Goal: Task Accomplishment & Management: Manage account settings

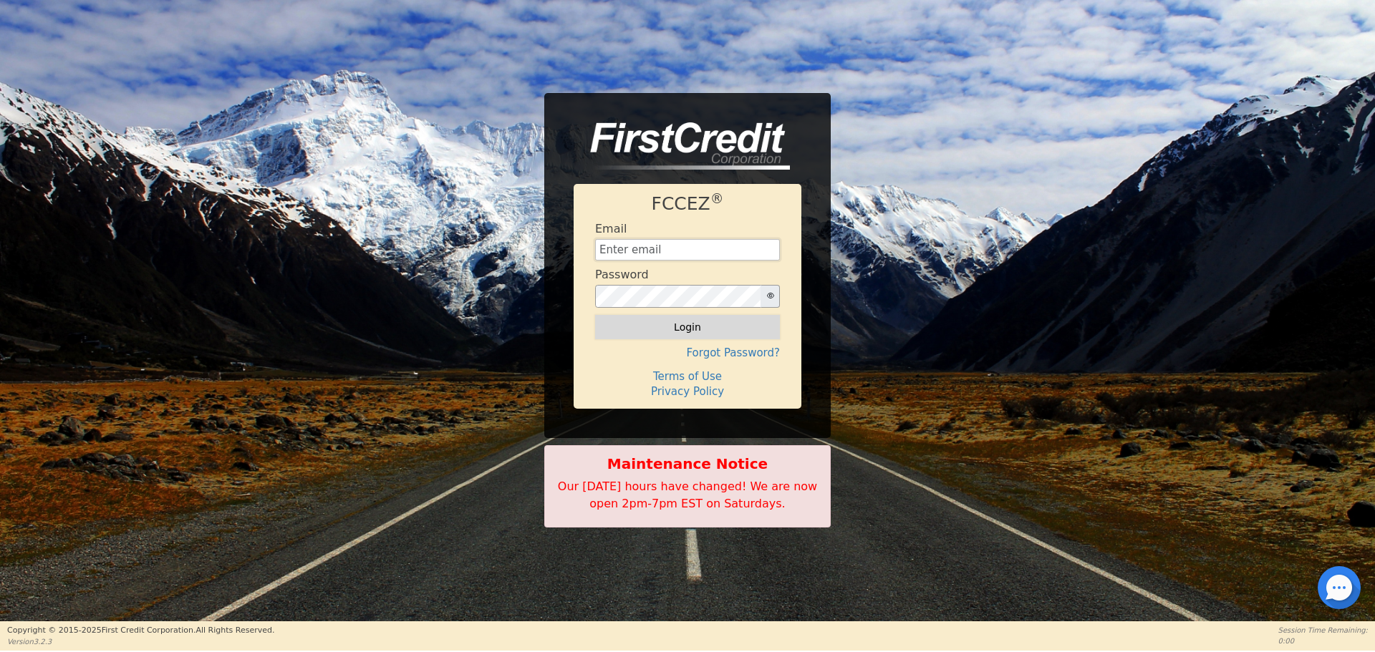
type input "[EMAIL_ADDRESS][DOMAIN_NAME]"
click at [689, 328] on button "Login" at bounding box center [687, 327] width 185 height 24
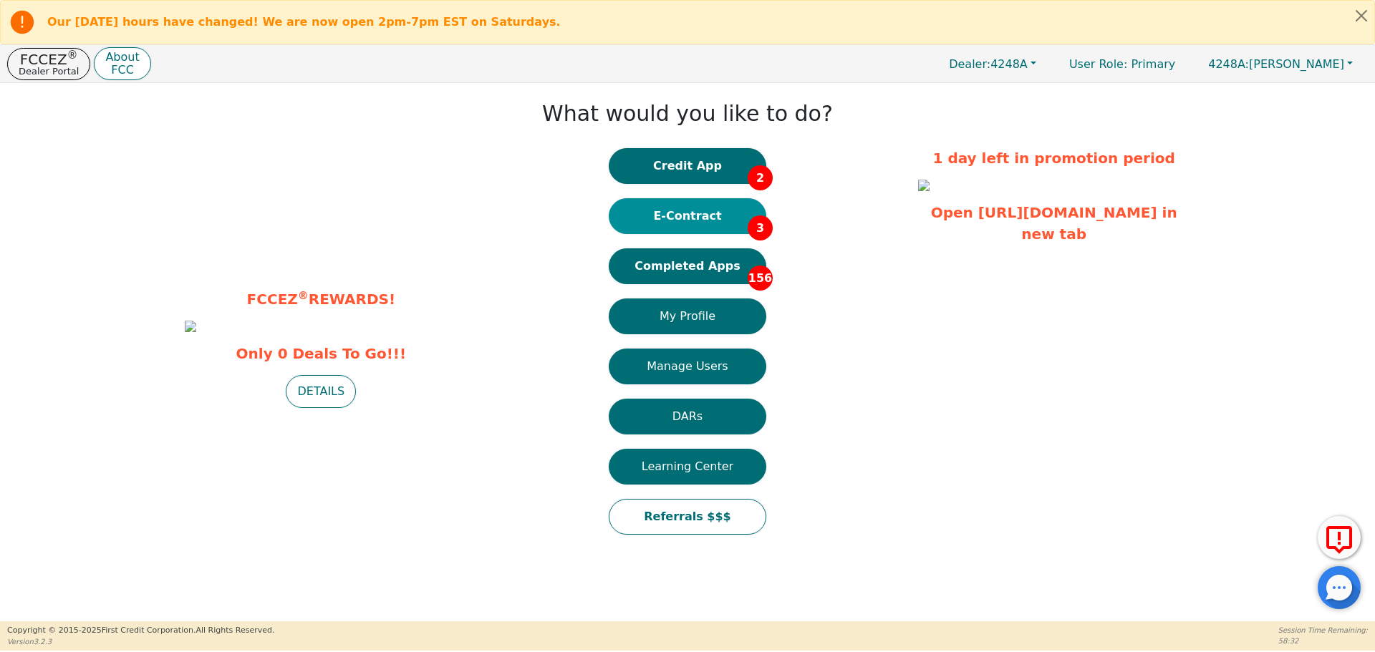
click at [712, 213] on button "E-Contract 3" at bounding box center [688, 216] width 158 height 36
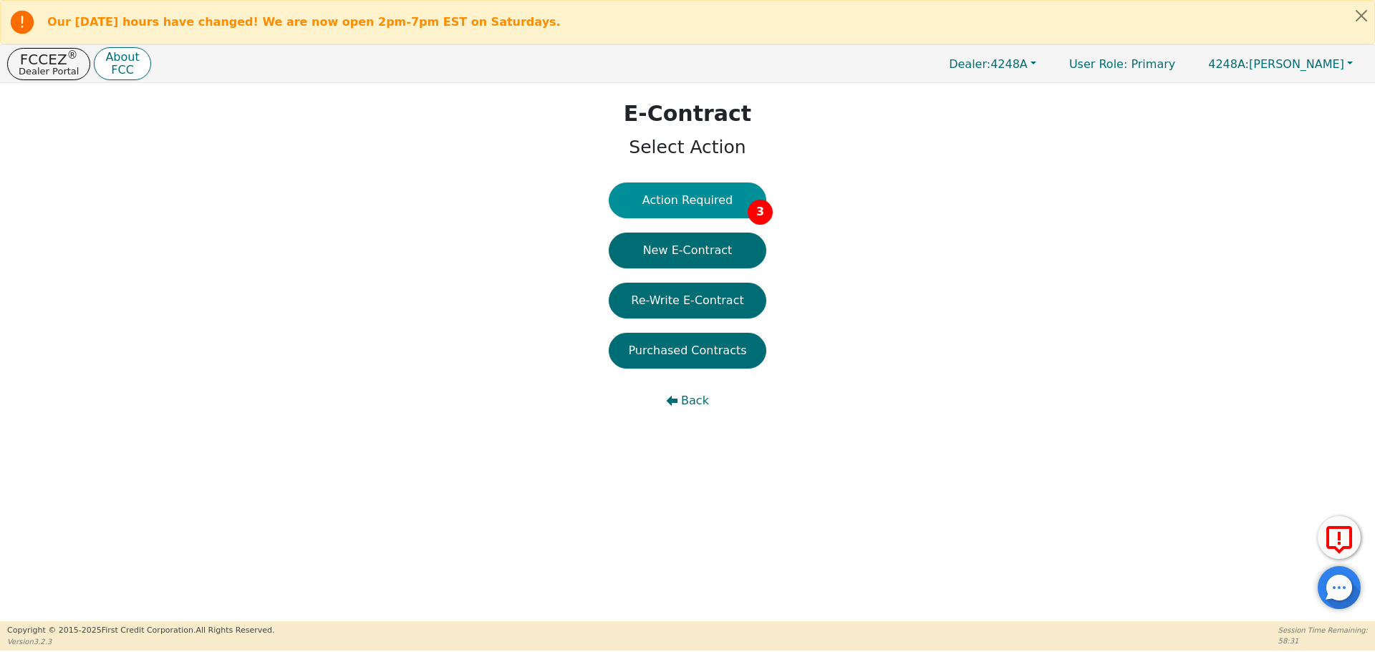
click at [715, 203] on button "Action Required 3" at bounding box center [688, 201] width 158 height 36
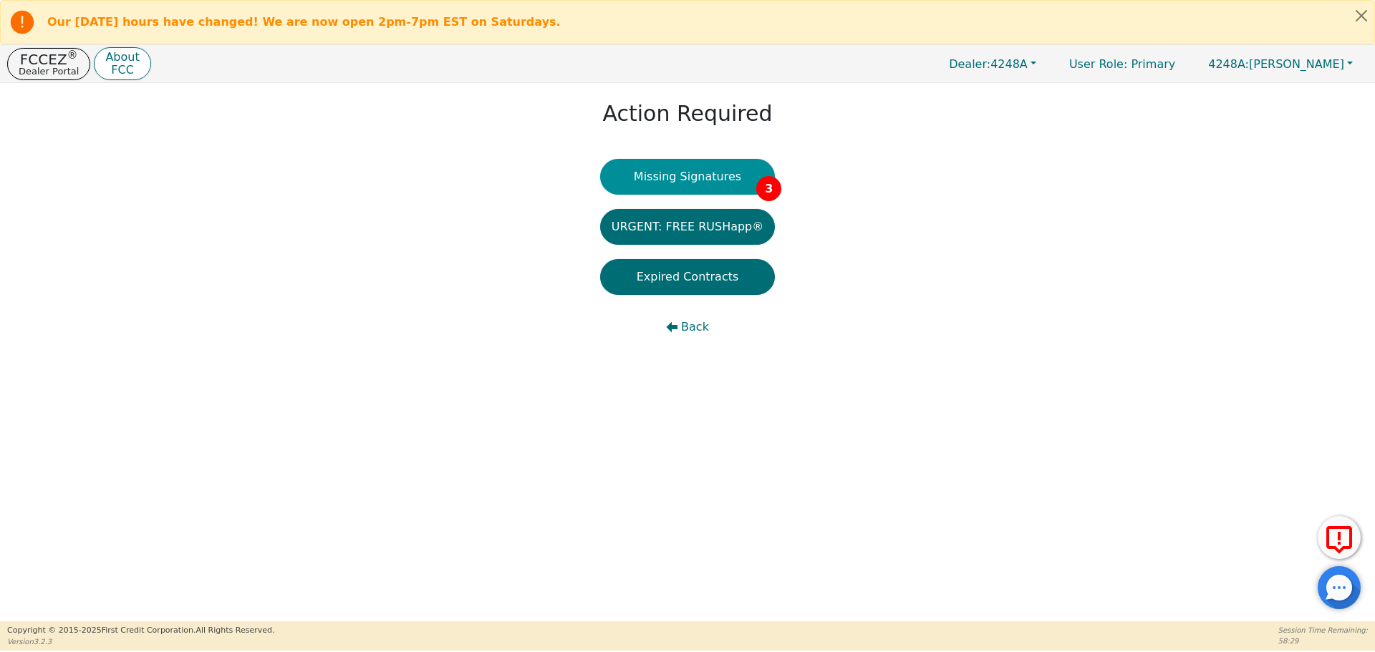
click at [709, 173] on button "Missing Signatures 3" at bounding box center [687, 177] width 175 height 36
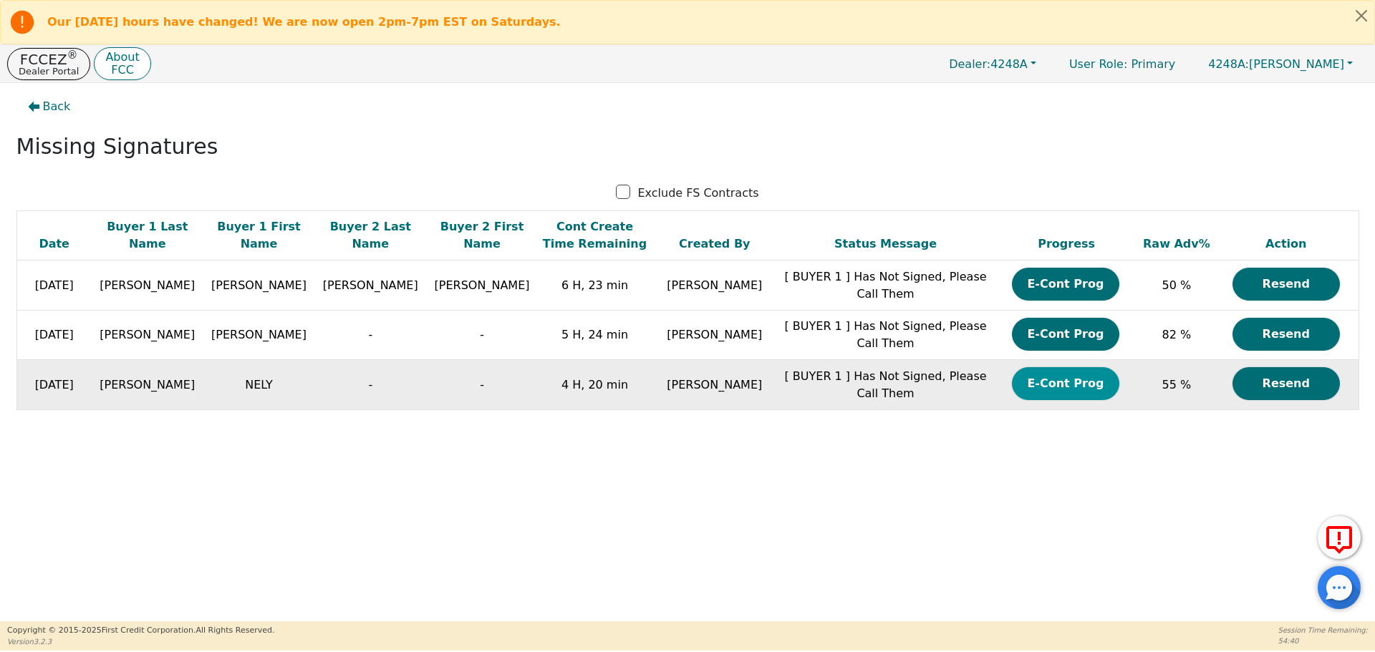
click at [1066, 387] on button "E-Cont Prog" at bounding box center [1065, 383] width 107 height 33
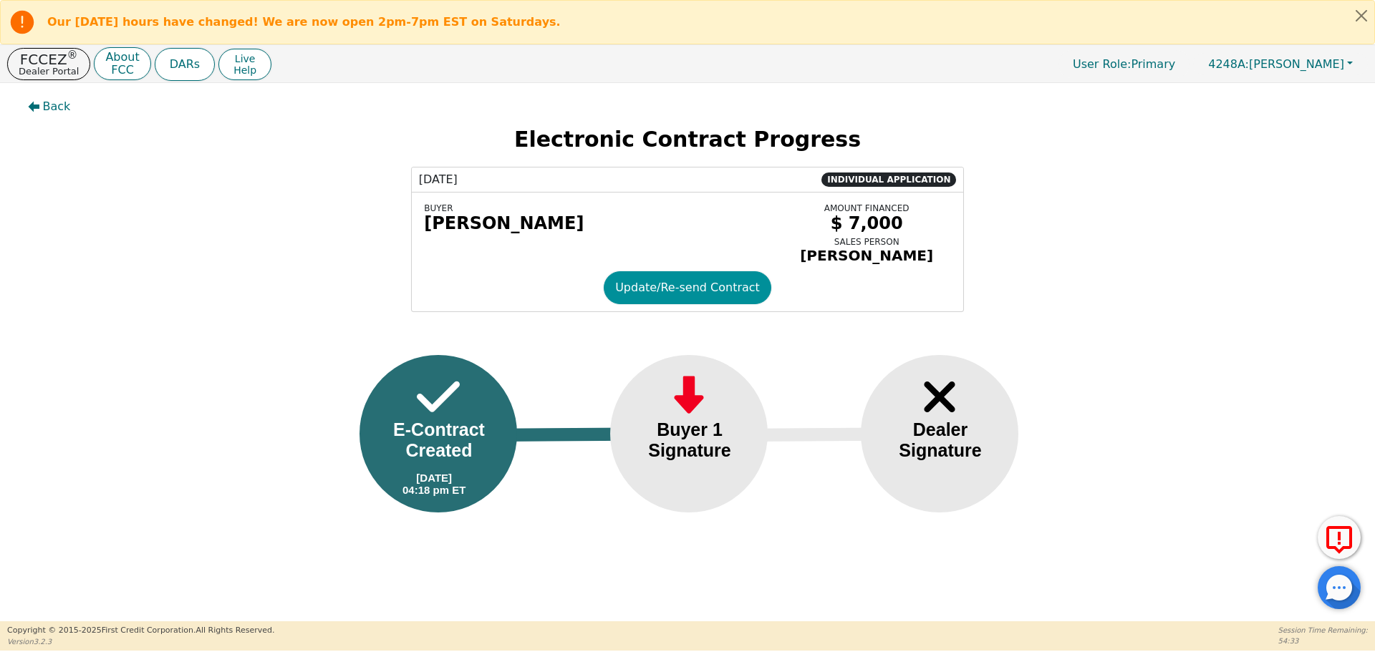
click at [680, 298] on button "Update/Re-send Contract" at bounding box center [688, 287] width 168 height 33
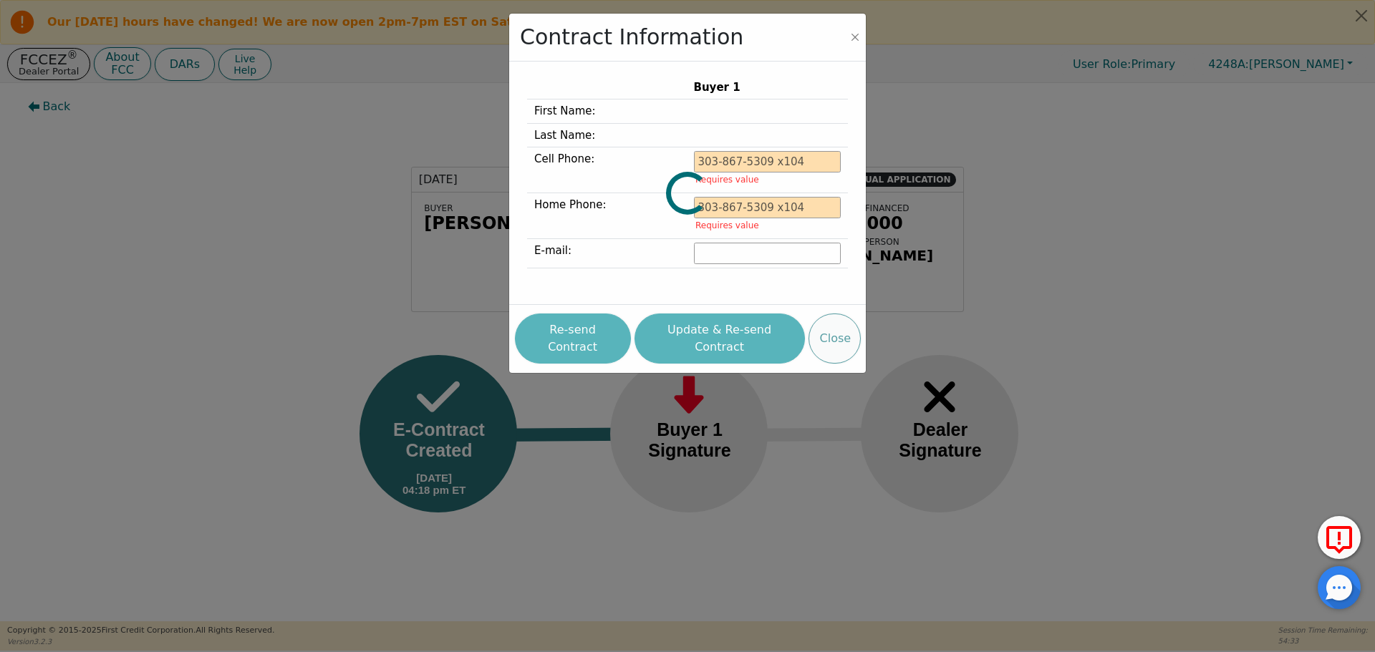
type input "[PHONE_NUMBER]"
type input "[EMAIL_ADDRESS][DOMAIN_NAME]"
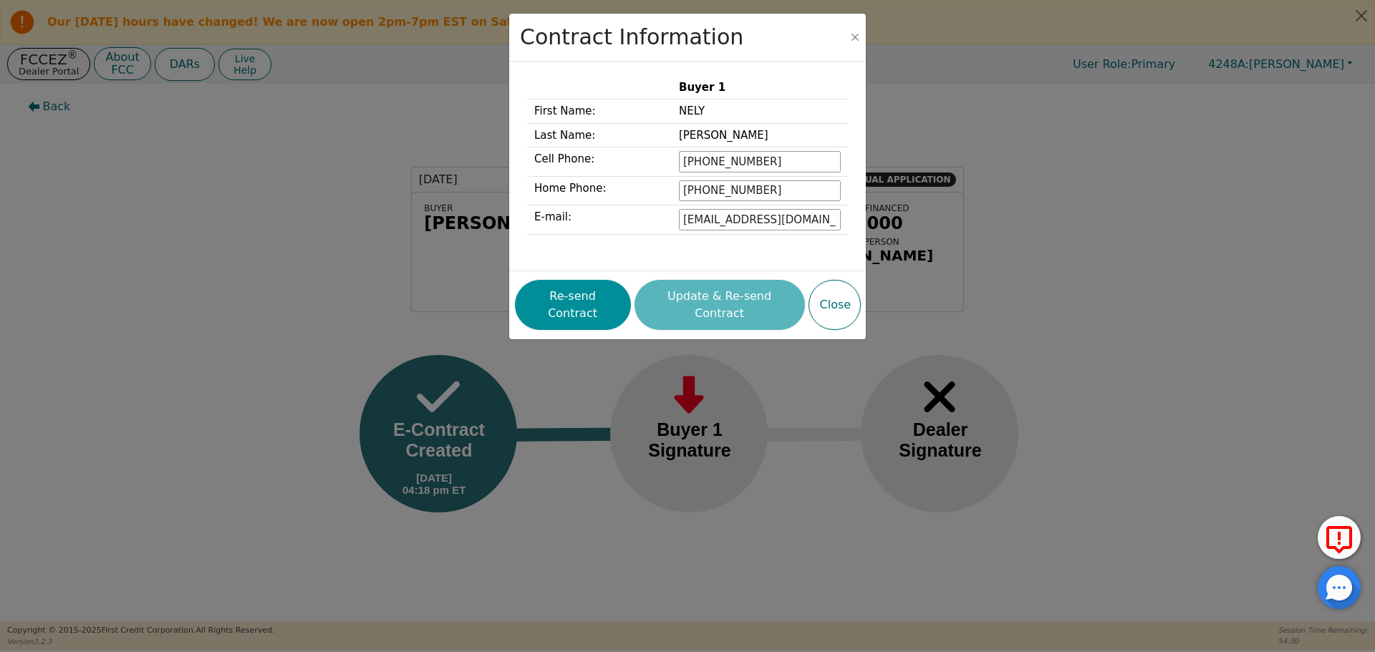
click at [604, 301] on button "Re-send Contract" at bounding box center [573, 305] width 116 height 50
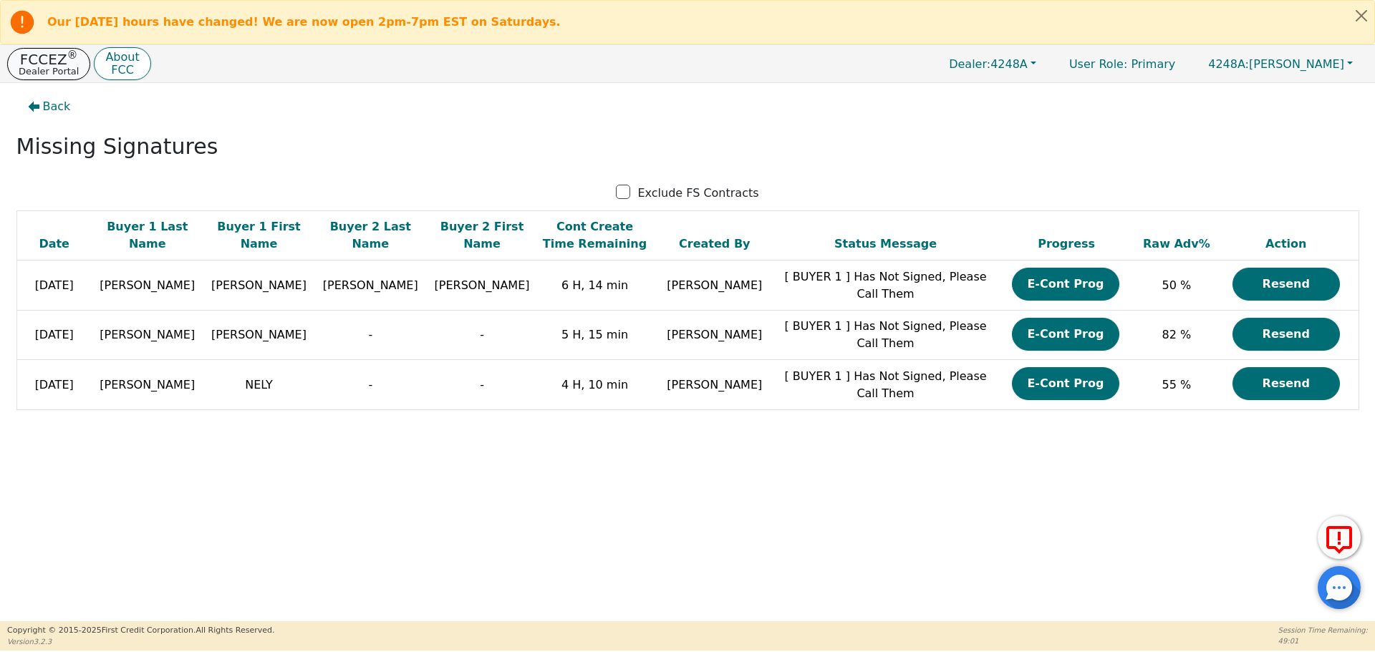
click at [57, 67] on p "Dealer Portal" at bounding box center [49, 71] width 60 height 9
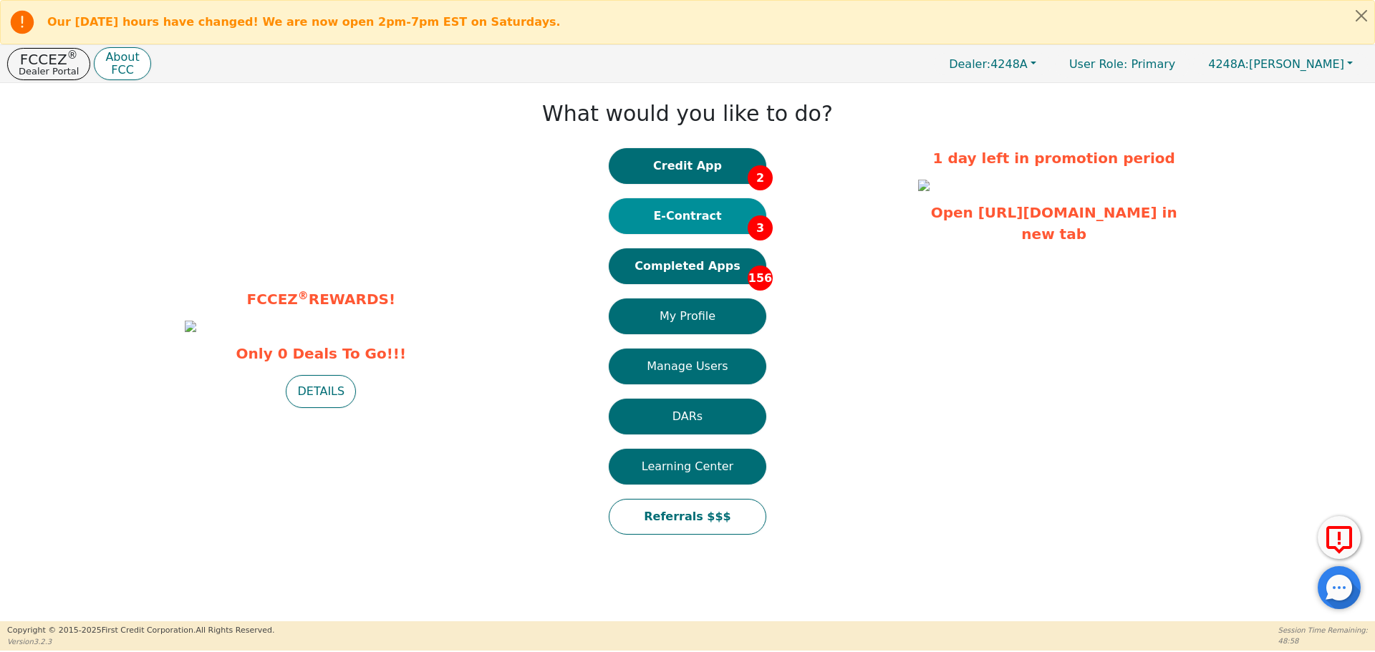
click at [689, 218] on button "E-Contract 3" at bounding box center [688, 216] width 158 height 36
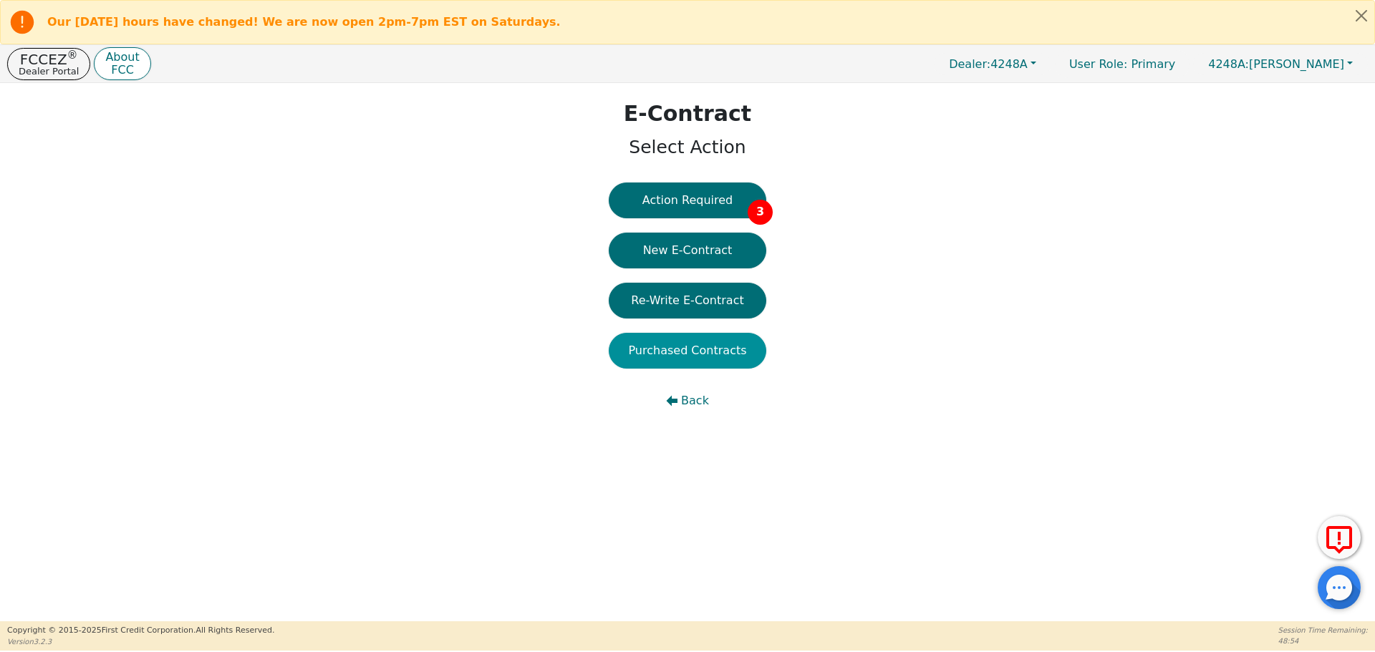
click at [690, 351] on button "Purchased Contracts" at bounding box center [688, 351] width 158 height 36
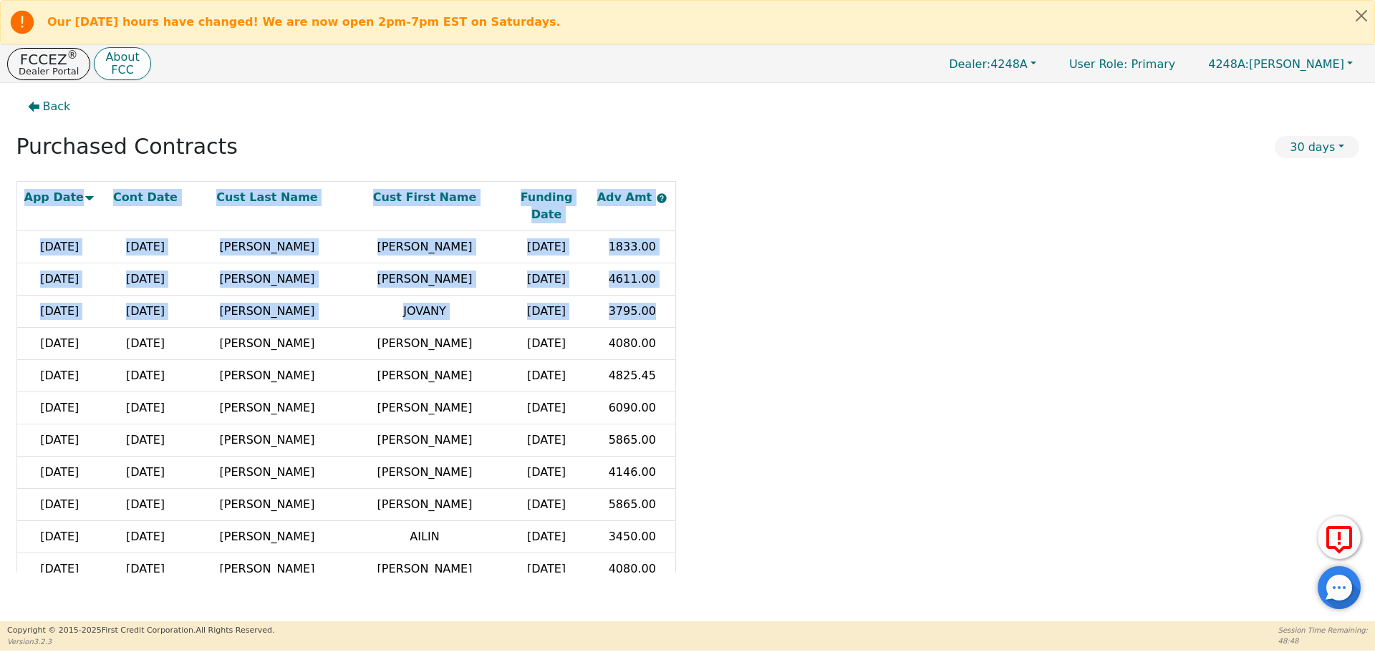
drag, startPoint x: 675, startPoint y: 286, endPoint x: 688, endPoint y: 277, distance: 15.9
click at [676, 276] on div "App Date Cont Date Cust Last Name Cust First Name Funding Date Adv Amt [DATE] […" at bounding box center [346, 377] width 660 height 392
click at [806, 302] on div "App Date Cont Date Cust Last Name Cust First Name Funding Date Adv Amt [DATE] […" at bounding box center [687, 377] width 1343 height 392
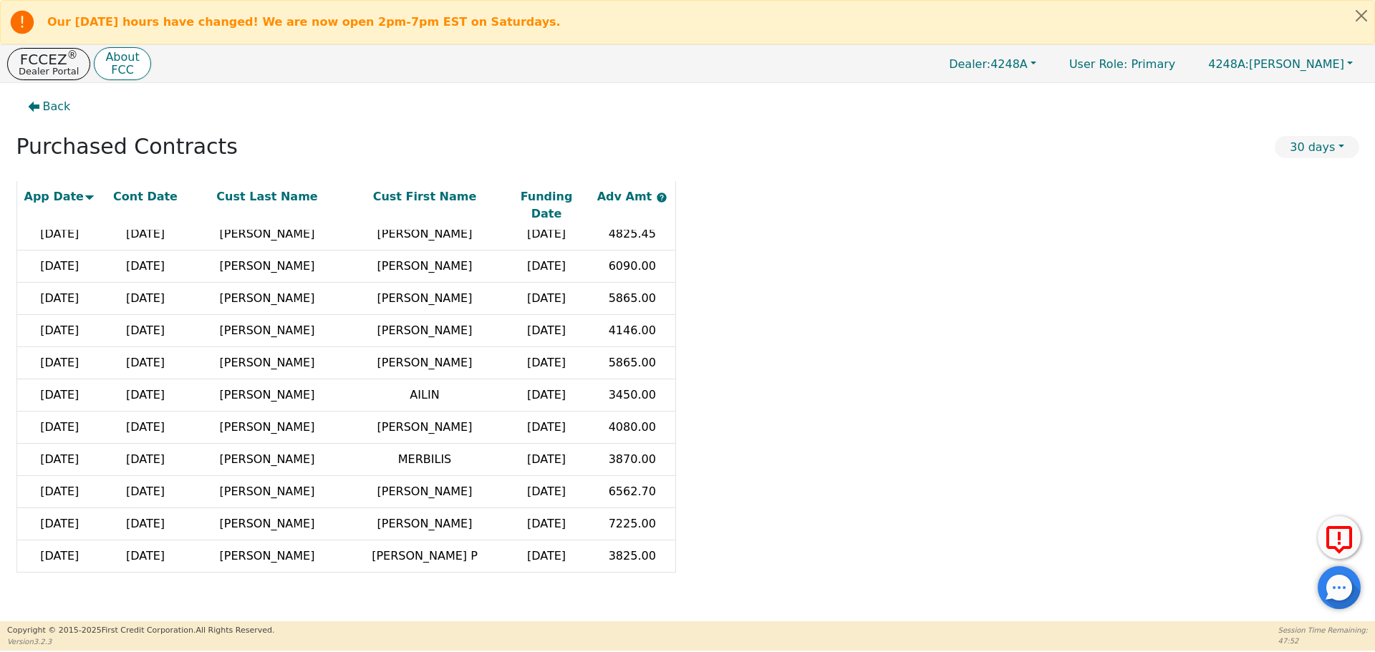
scroll to position [147, 0]
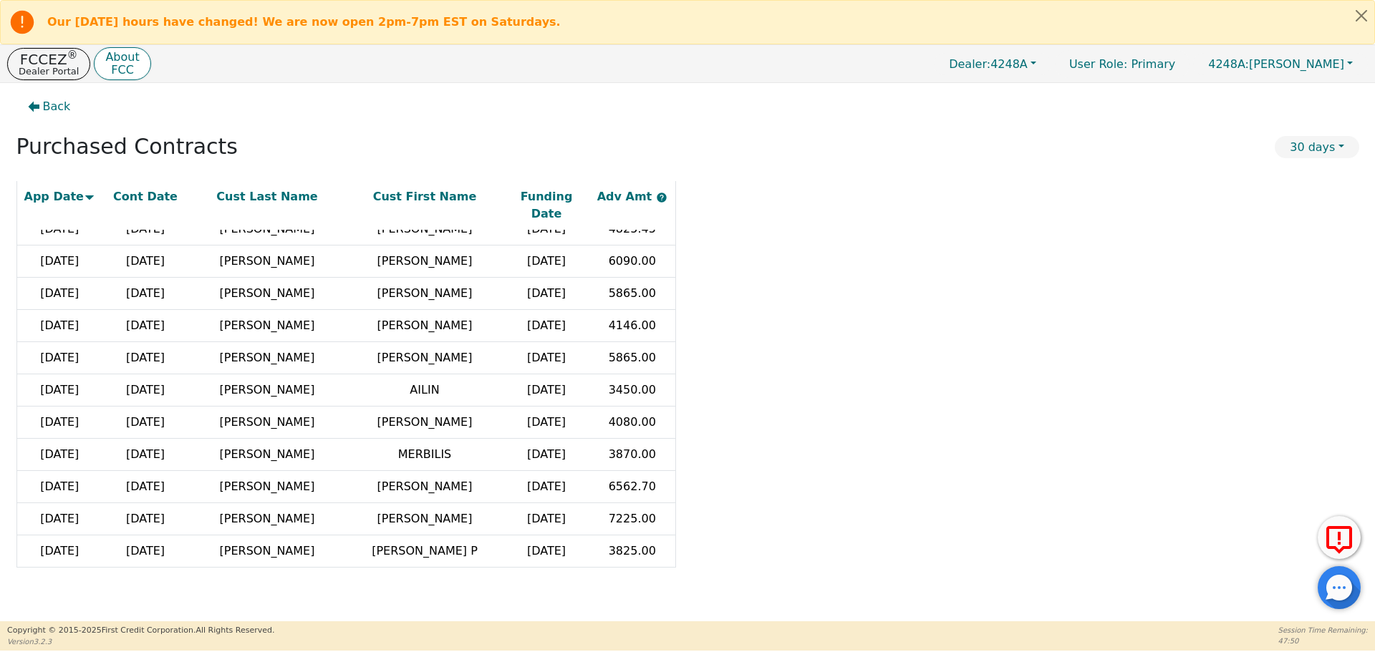
click at [675, 469] on table "App Date Cont Date Cust Last Name Cust First Name Funding Date Adv Amt [DATE] […" at bounding box center [346, 308] width 660 height 549
click at [675, 468] on table "App Date Cont Date Cust Last Name Cust First Name Funding Date Adv Amt [DATE] […" at bounding box center [346, 308] width 660 height 549
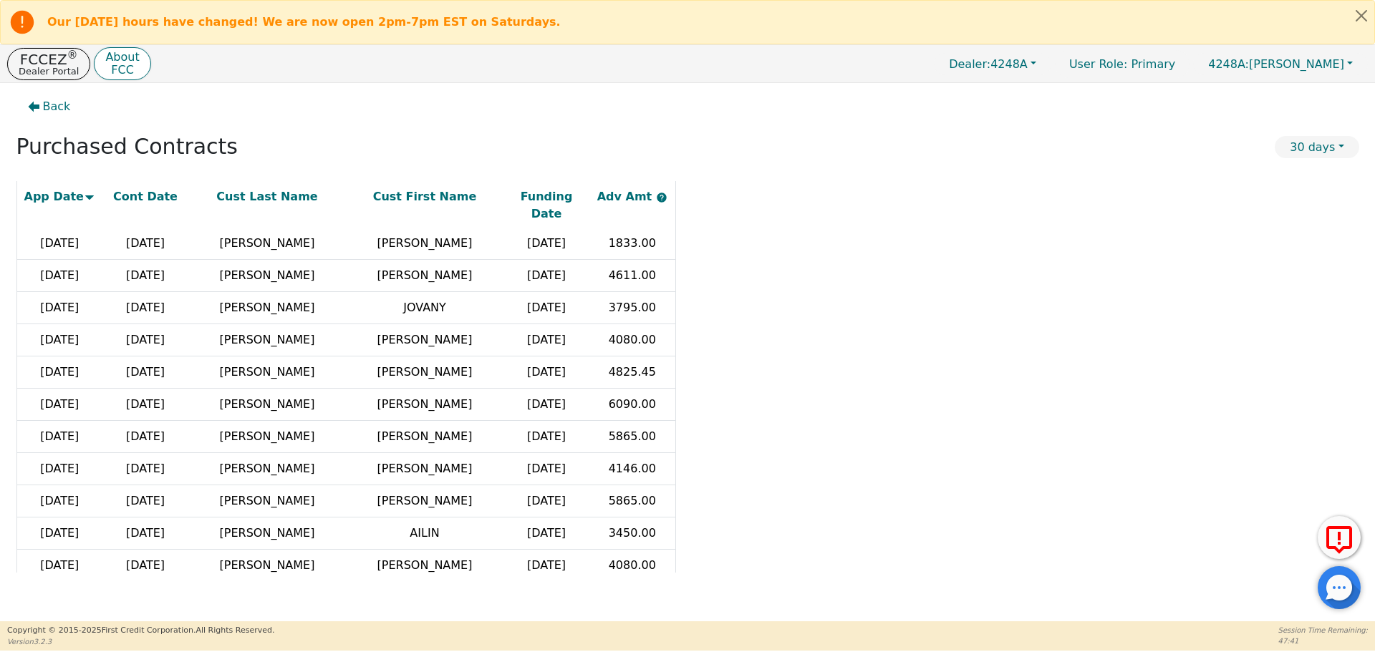
scroll to position [0, 0]
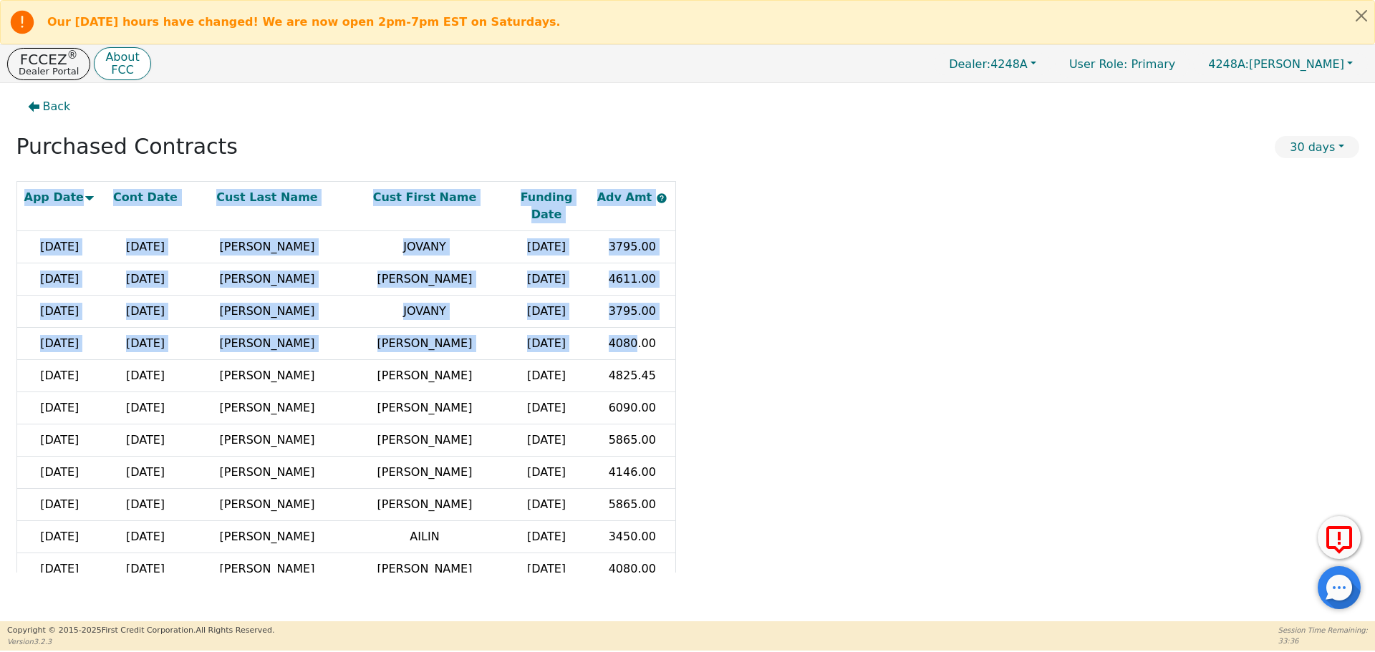
drag, startPoint x: 720, startPoint y: 402, endPoint x: 874, endPoint y: 448, distance: 160.4
click at [874, 448] on div "App Date Cont Date Cust Last Name Cust First Name Funding Date Adv Amt [DATE] […" at bounding box center [687, 377] width 1343 height 392
